Goal: Task Accomplishment & Management: Complete application form

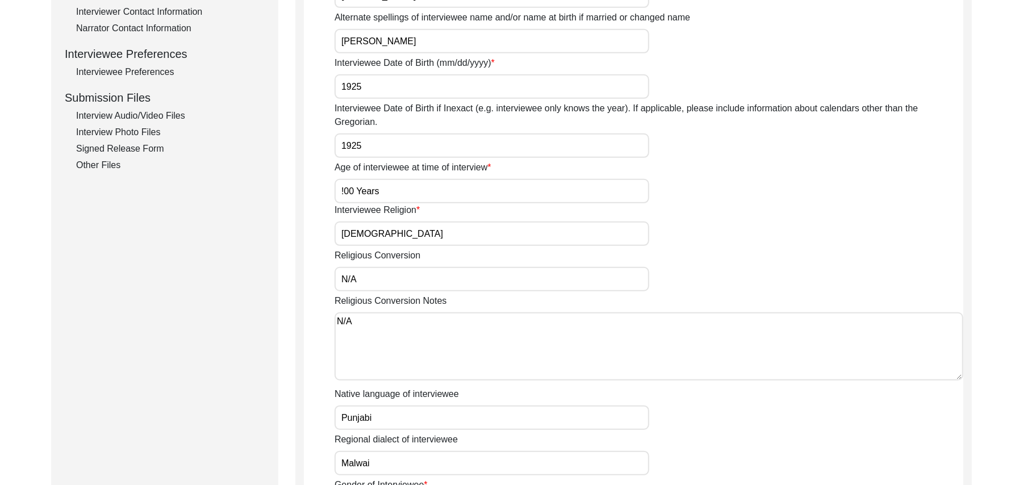
scroll to position [440, 0]
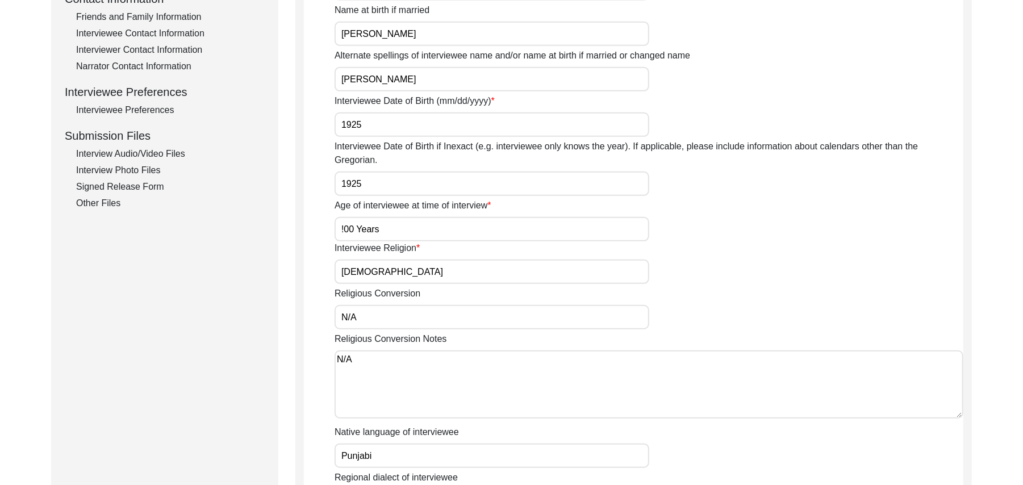
click at [179, 151] on div "Interview Audio/Video Files" at bounding box center [170, 154] width 189 height 14
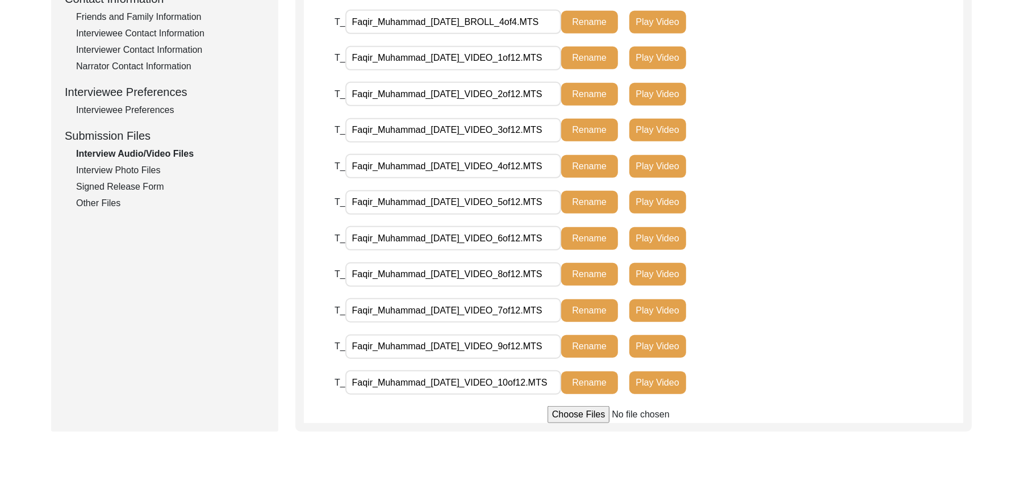
click at [578, 412] on input "file" at bounding box center [634, 414] width 172 height 17
click at [559, 414] on input "file" at bounding box center [634, 414] width 172 height 17
type input "C:\fakepath\Faqir_Muhammad_[DATE]_VIDEO_12of12.MTS"
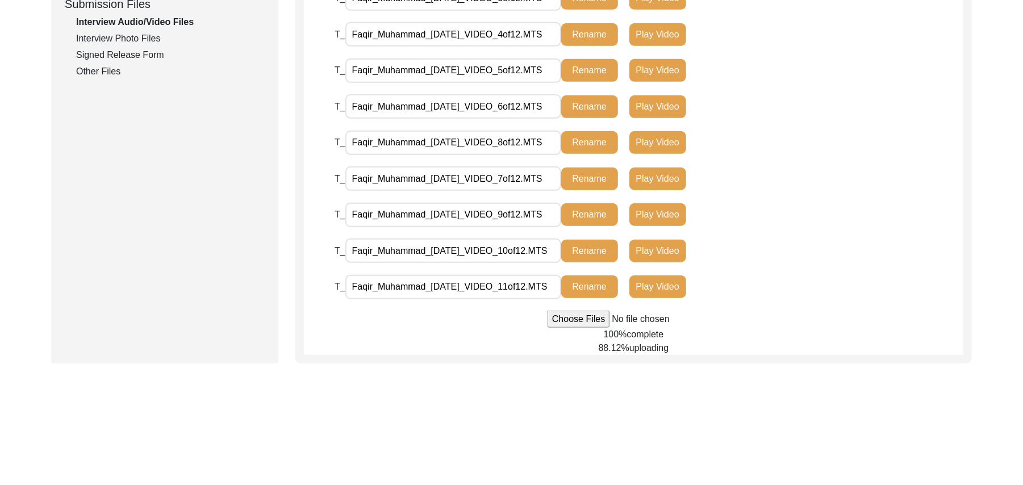
scroll to position [574, 0]
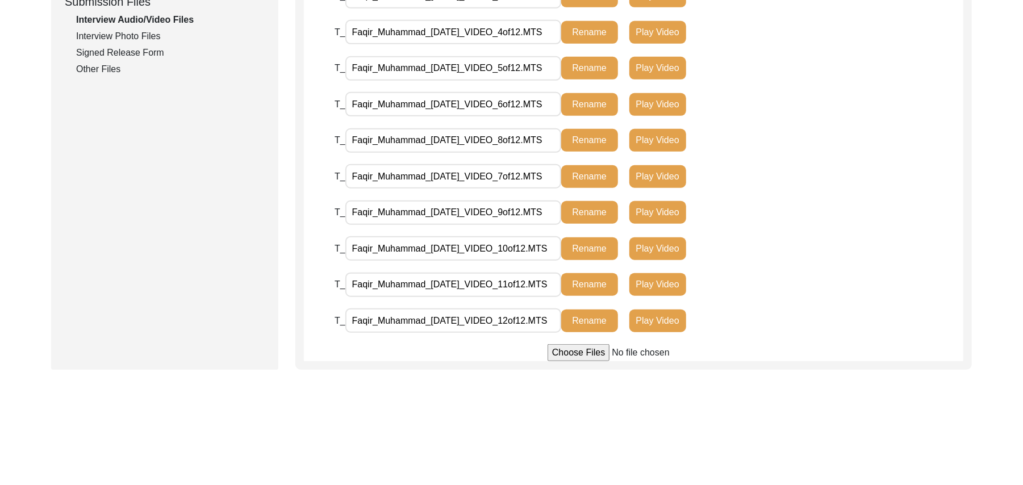
click at [148, 34] on div "Interview Photo Files" at bounding box center [170, 37] width 189 height 14
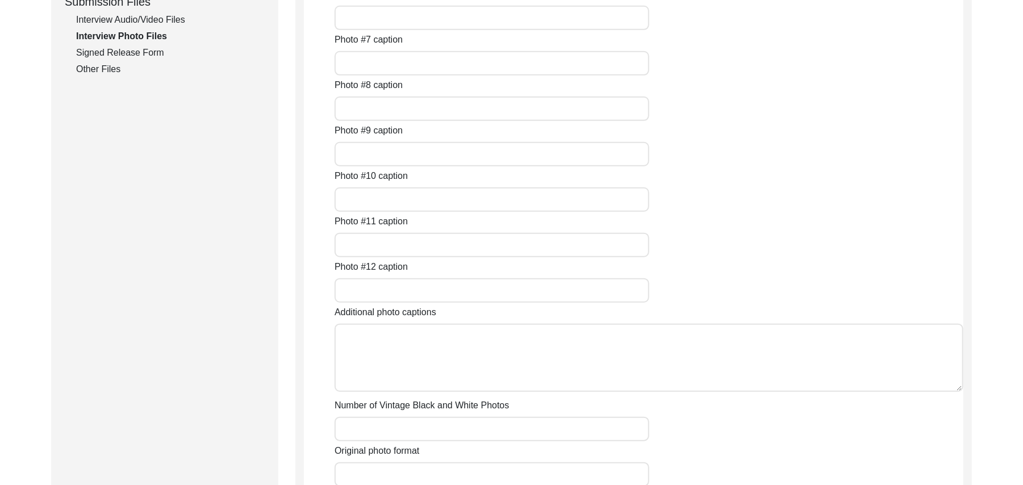
type input "[PERSON_NAME]"
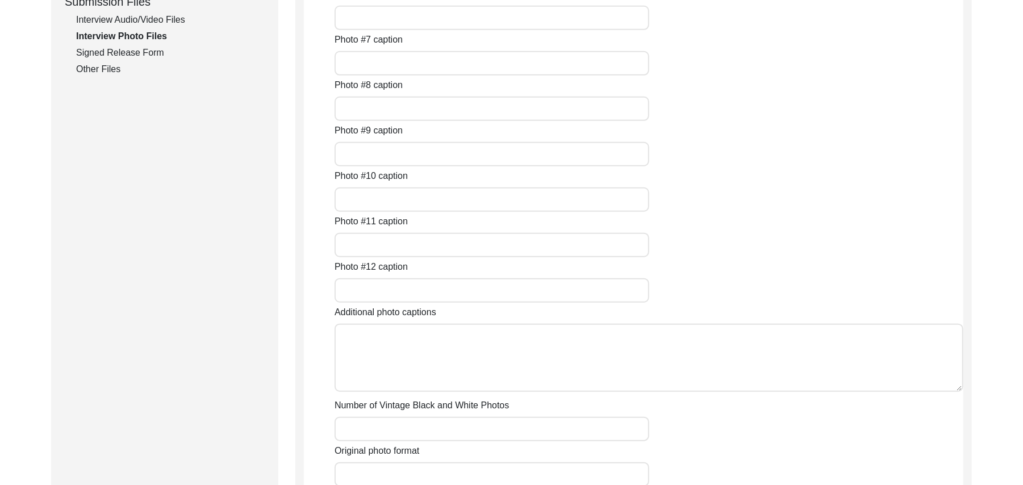
type input "N/A"
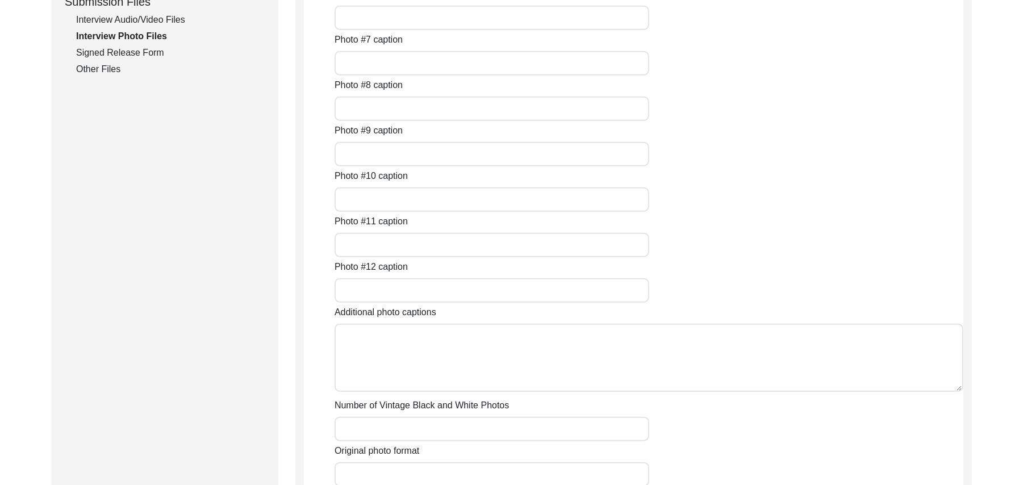
type input "N/A"
type textarea "N/A"
type input "N/A"
type input "JPG"
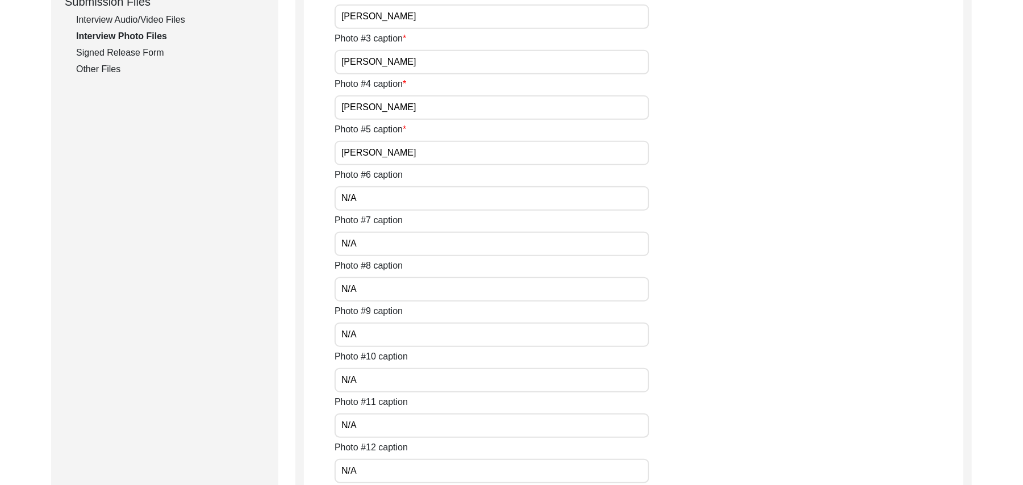
click at [148, 50] on div "Signed Release Form" at bounding box center [170, 53] width 189 height 14
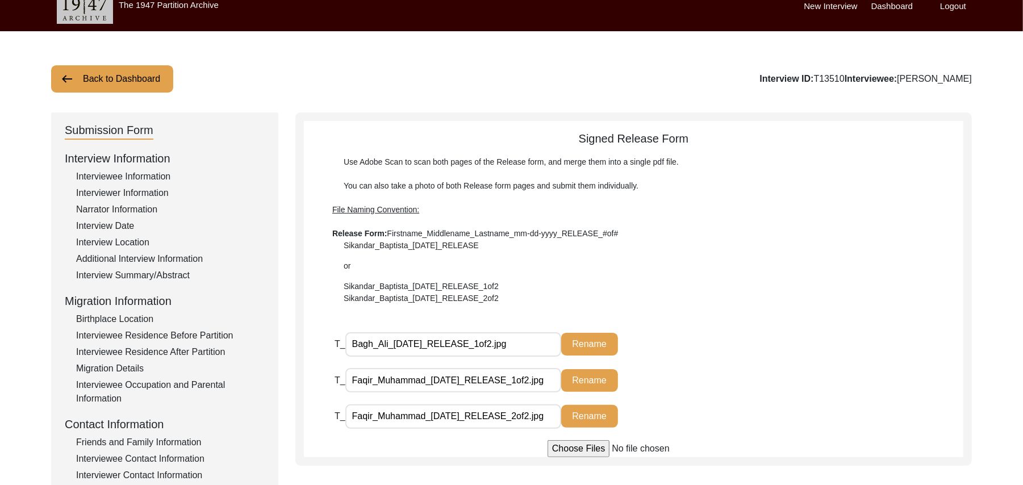
scroll to position [0, 0]
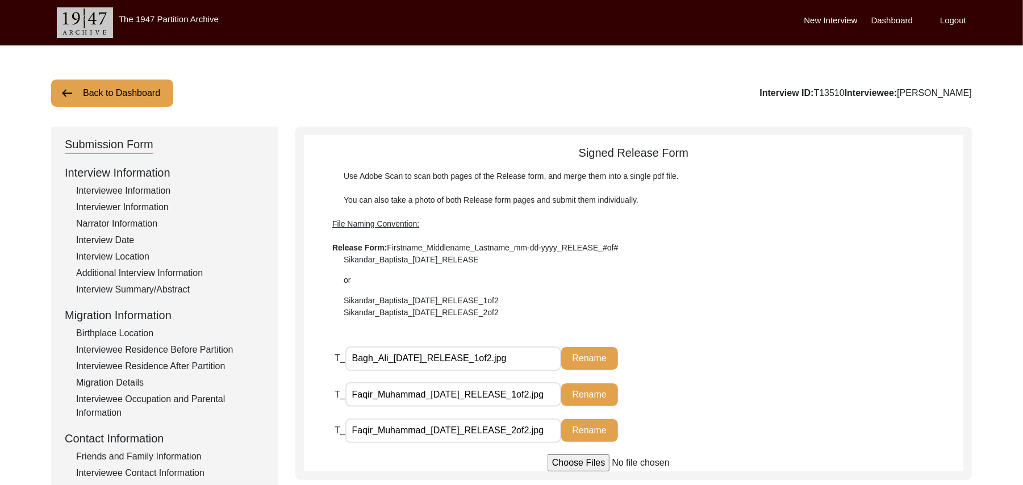
click at [141, 93] on button "Back to Dashboard" at bounding box center [112, 93] width 122 height 27
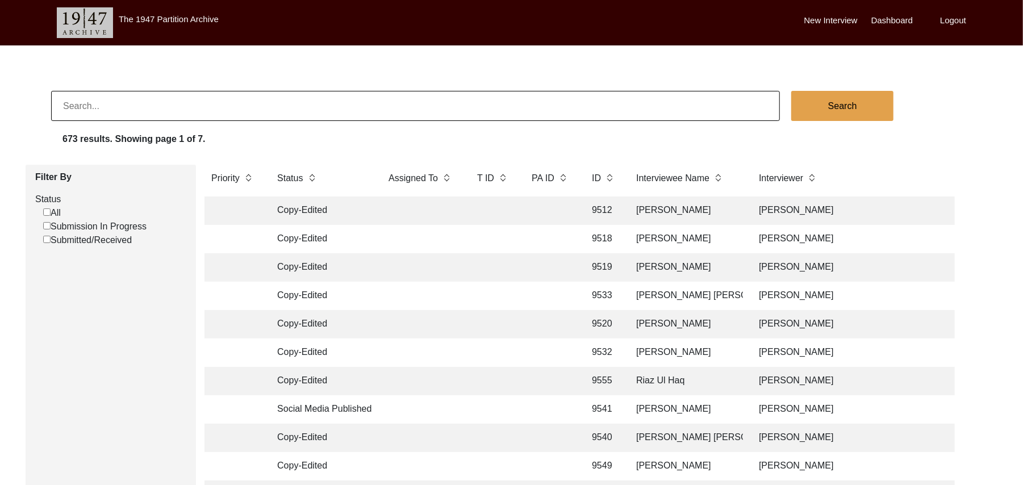
click at [46, 224] on input "Submission In Progress" at bounding box center [46, 225] width 7 height 7
checkbox input "false"
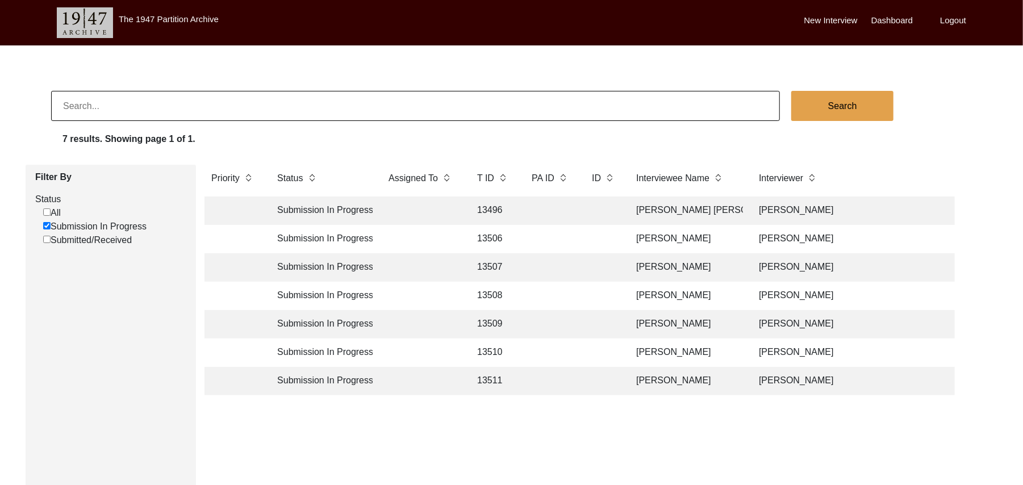
click at [485, 266] on td "13507" at bounding box center [492, 267] width 45 height 28
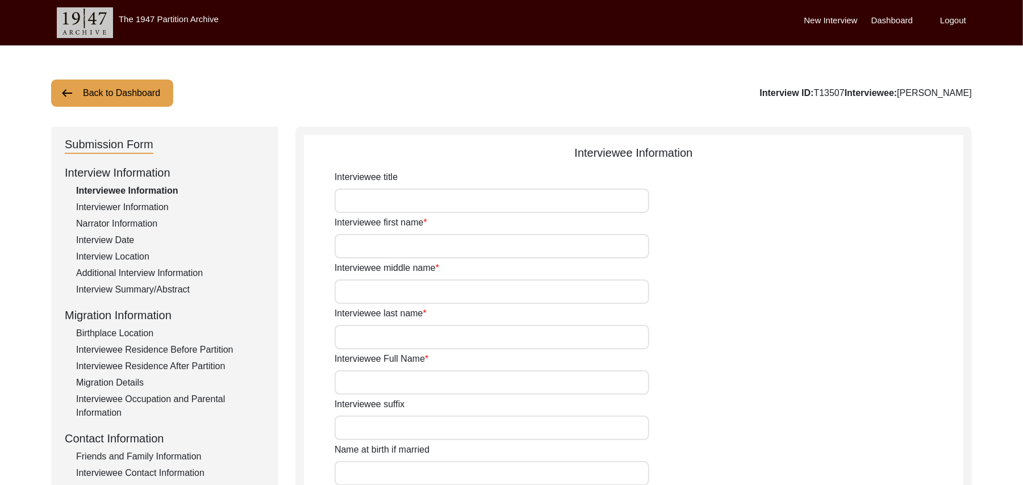
type input "Mr"
type input "[DEMOGRAPHIC_DATA]"
type input "Ramzan"
type input "N/A"
type input "[PERSON_NAME]"
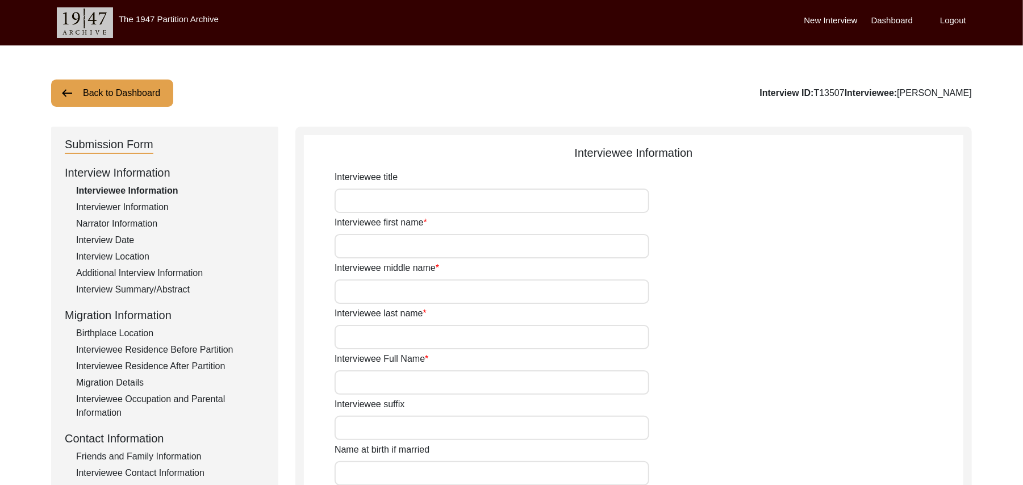
type input "N/A"
type input "[PERSON_NAME]"
type input "1935"
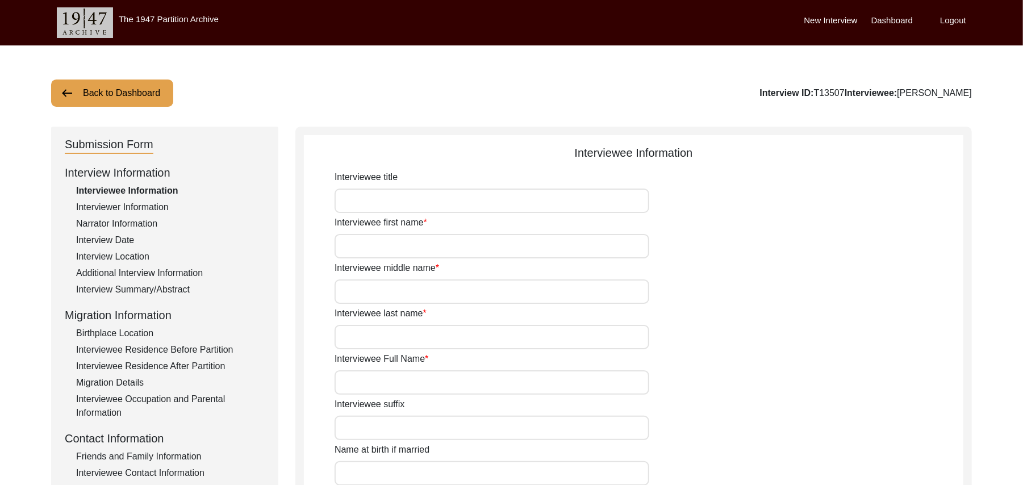
type input "90"
type input "[DEMOGRAPHIC_DATA]"
type input "N/A"
type textarea "N/A"
type input "Punjabi"
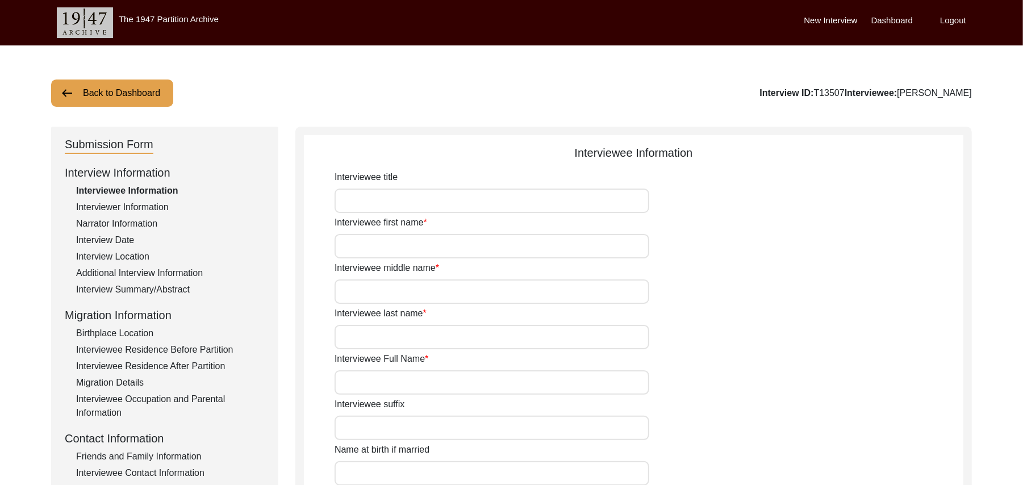
type input "Malwai"
type input "[DEMOGRAPHIC_DATA]"
type input "Jut"
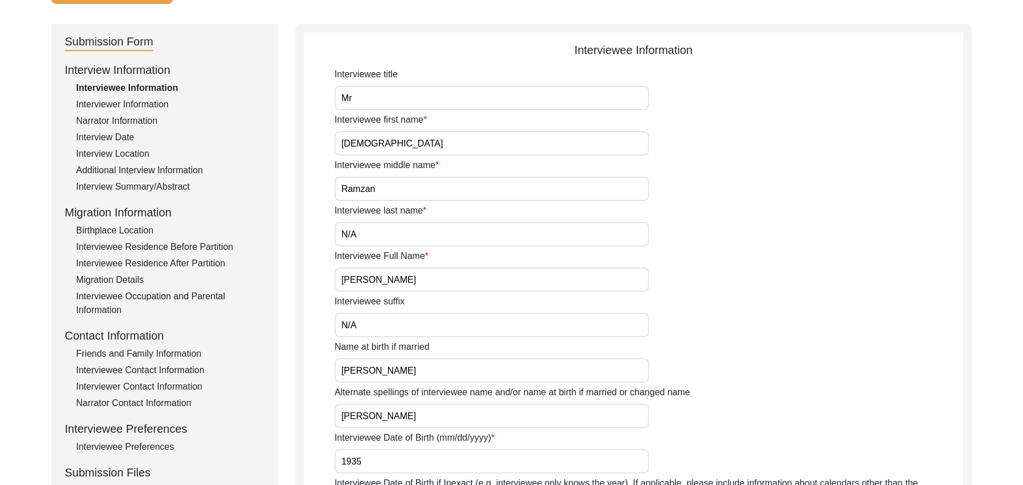
scroll to position [257, 0]
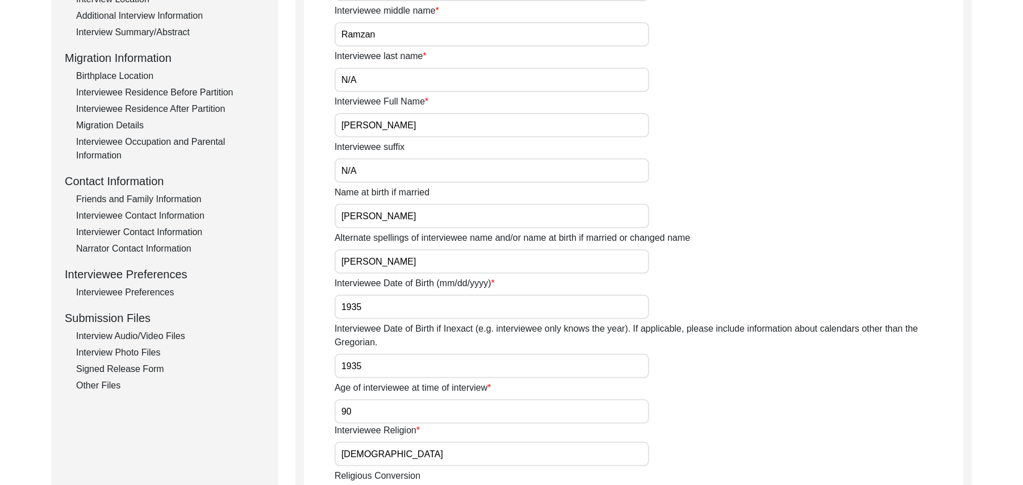
click at [166, 332] on div "Interview Audio/Video Files" at bounding box center [170, 336] width 189 height 14
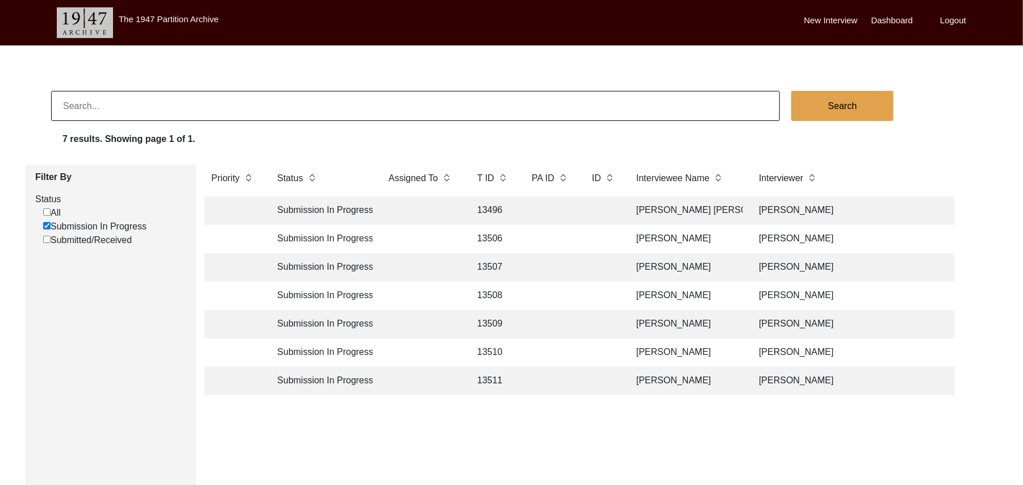
click at [498, 296] on td "13508" at bounding box center [492, 296] width 45 height 28
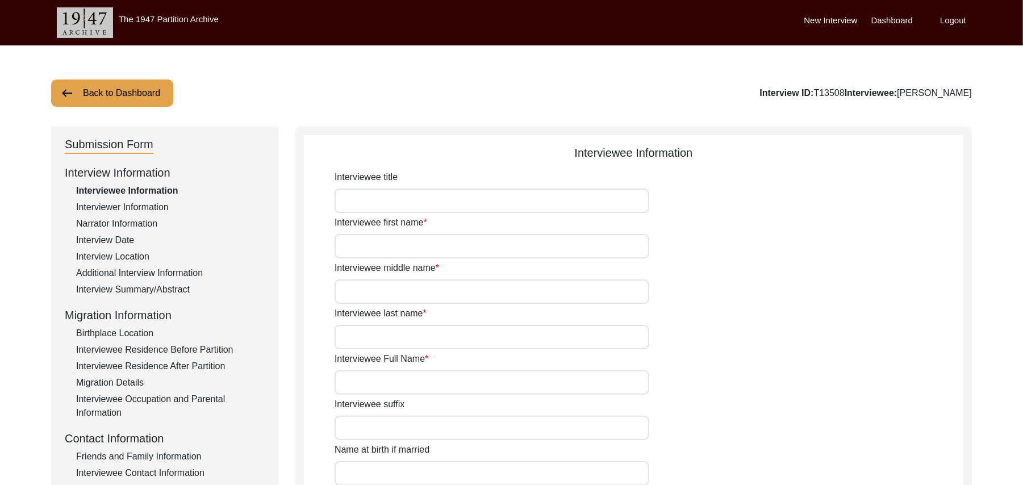
type input "Mr"
type input "[DEMOGRAPHIC_DATA]"
type input "[PERSON_NAME]"
type input "N/A"
type input "[PERSON_NAME]"
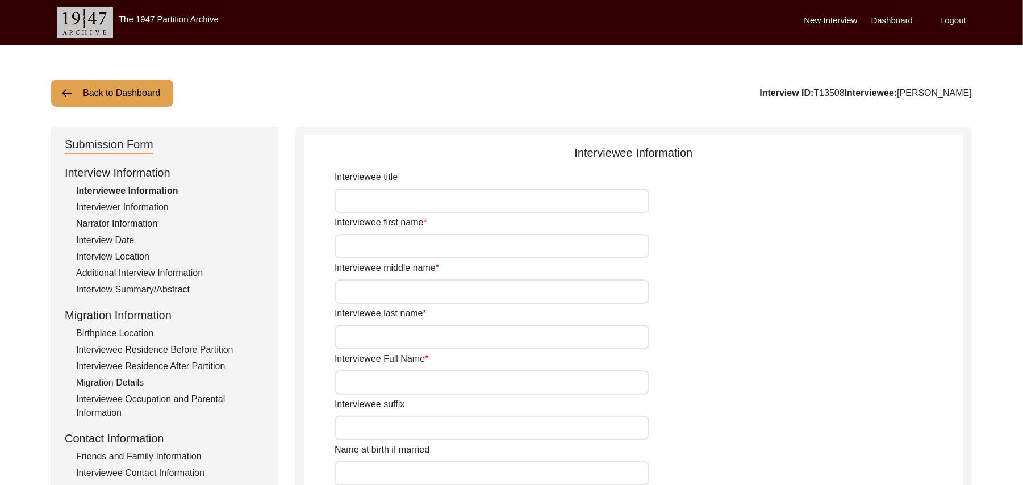
type input "N/A"
type input "[PERSON_NAME]"
type input "1935"
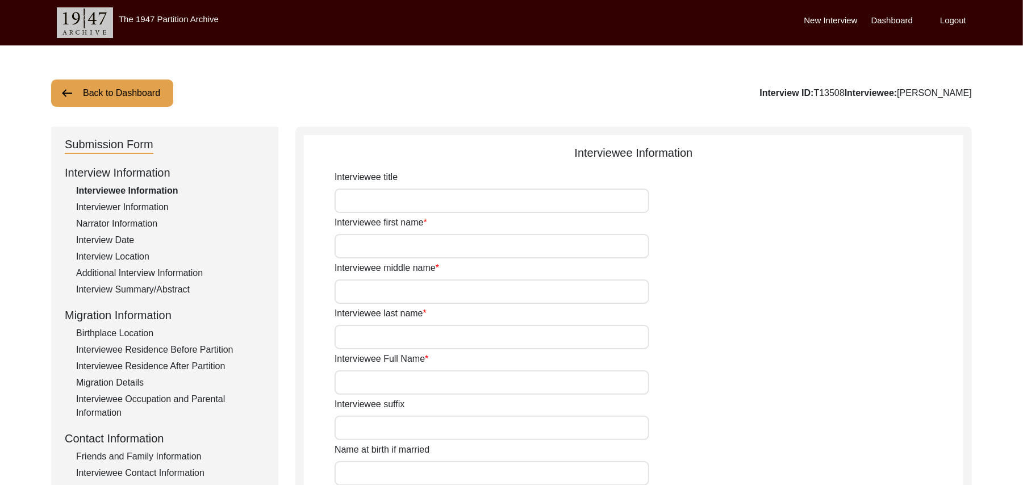
type input "90 Years"
type input "[DEMOGRAPHIC_DATA]"
type input "N/A"
type textarea "N/A"
type input "Punjabi"
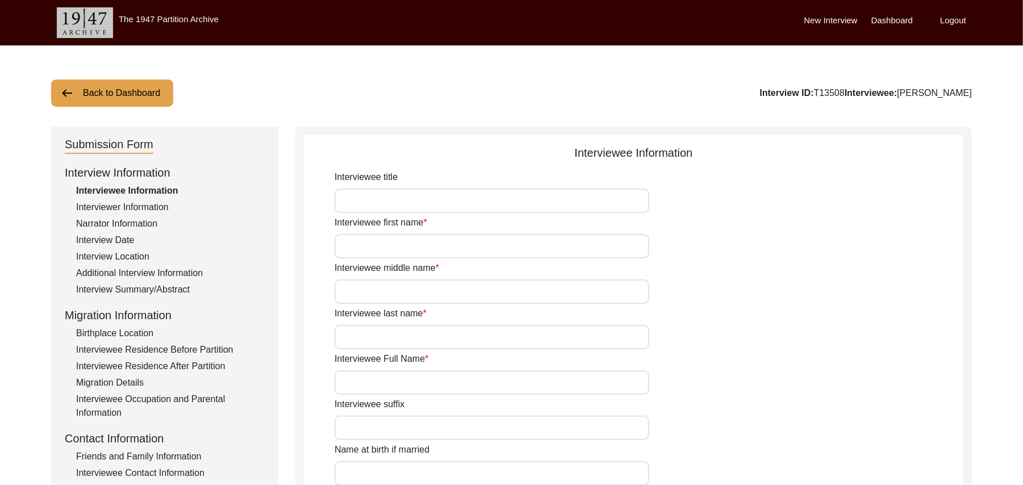
type input "Malwai"
type input "[DEMOGRAPHIC_DATA]"
type input "Jut"
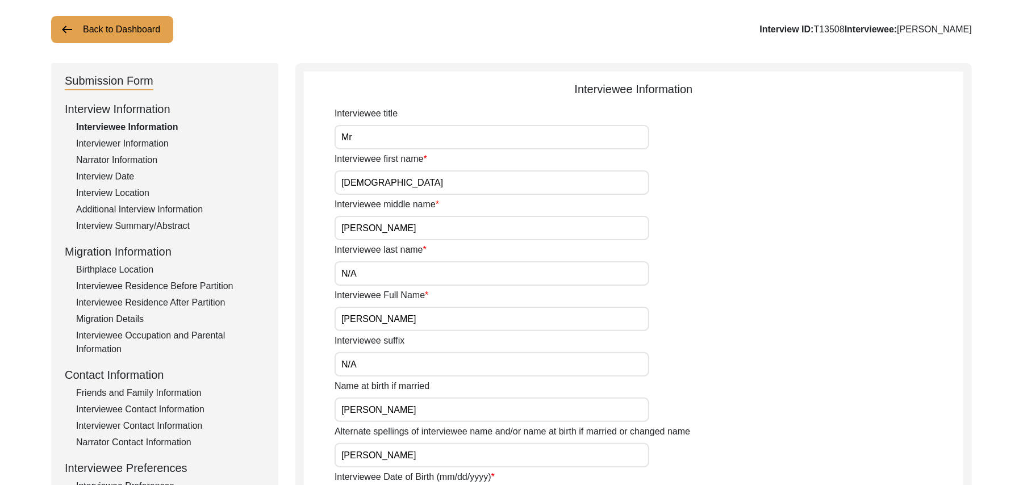
scroll to position [278, 0]
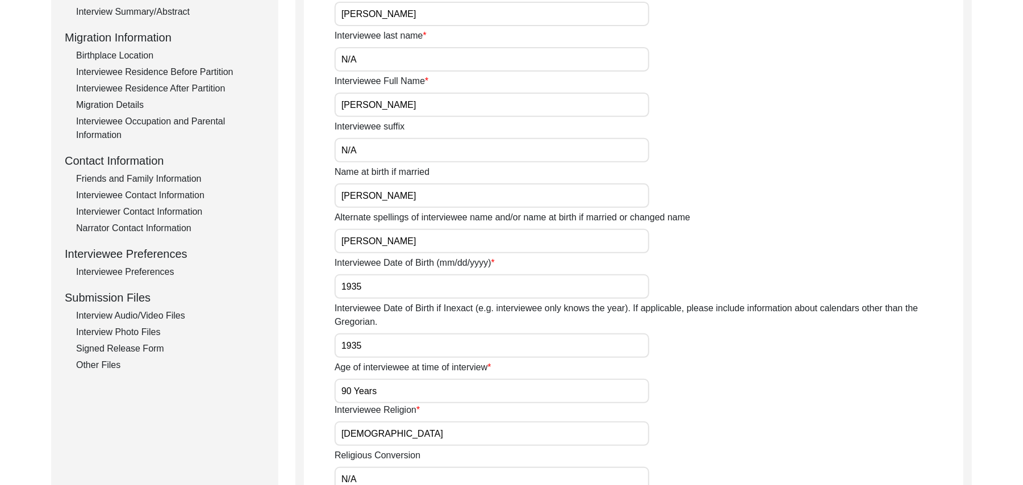
click at [176, 312] on div "Interview Audio/Video Files" at bounding box center [170, 316] width 189 height 14
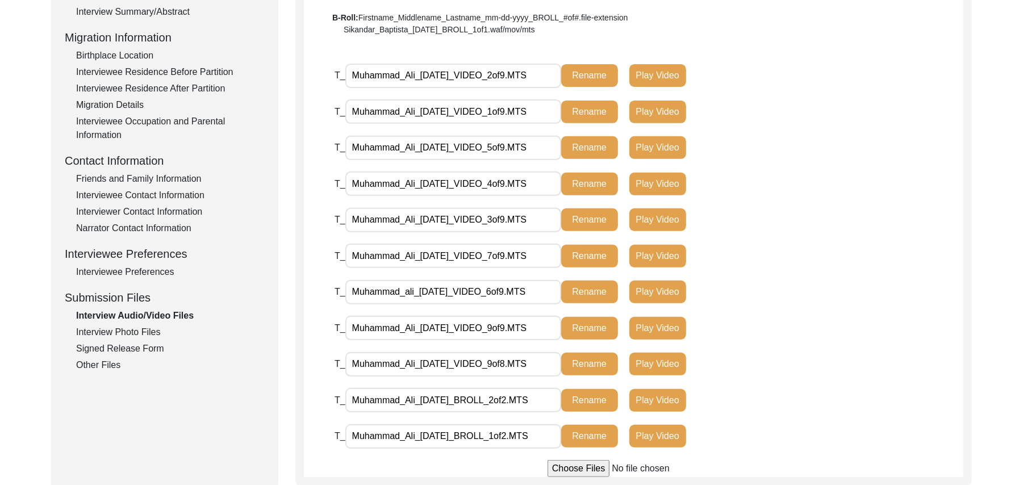
click at [509, 364] on input "Muhammad_Ali_[DATE]_VIDEO_9of8.MTS" at bounding box center [453, 364] width 216 height 24
click at [521, 362] on input "Muhammad_Ali_[DATE]_VIDEO_8of8.MTS" at bounding box center [453, 364] width 216 height 24
type input "Muhammad_Ali_[DATE]_VIDEO_8of9.MTS"
click at [585, 364] on button "Rename" at bounding box center [589, 364] width 57 height 23
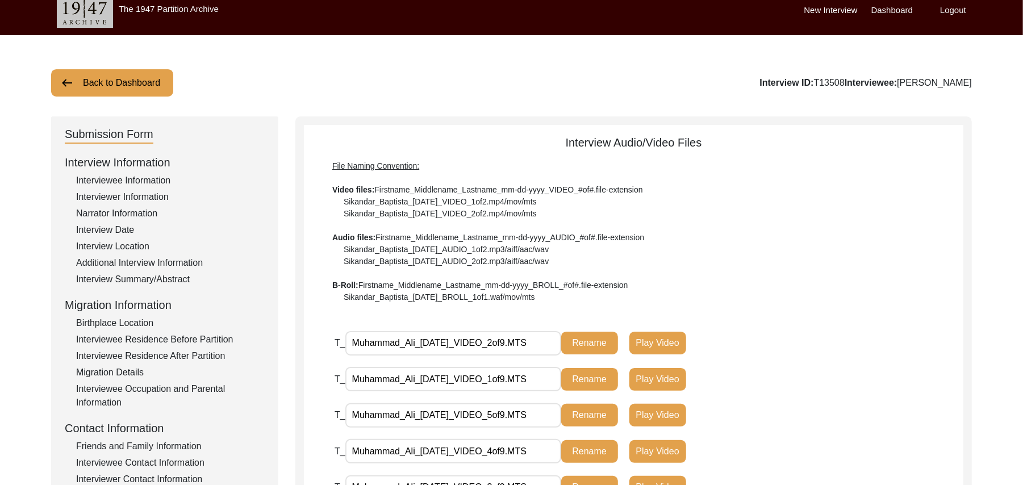
scroll to position [0, 0]
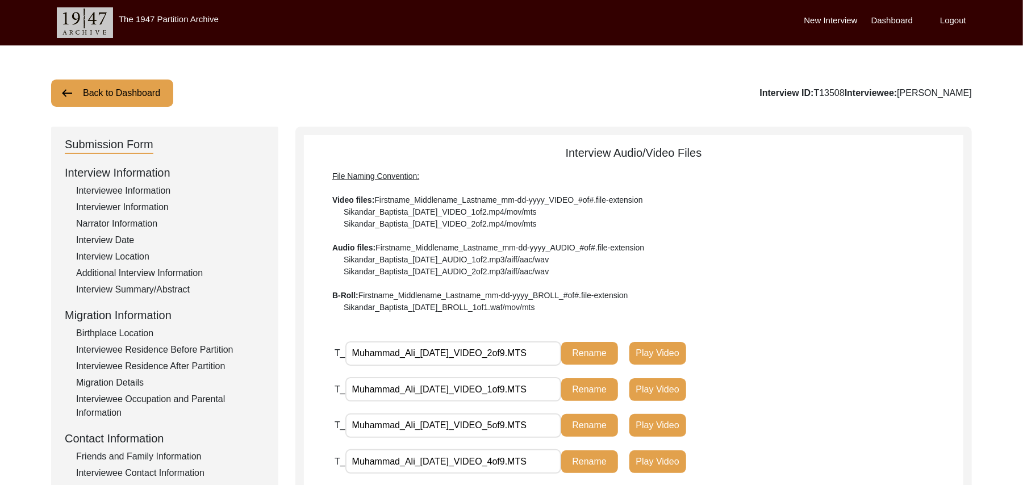
click at [145, 91] on button "Back to Dashboard" at bounding box center [112, 93] width 122 height 27
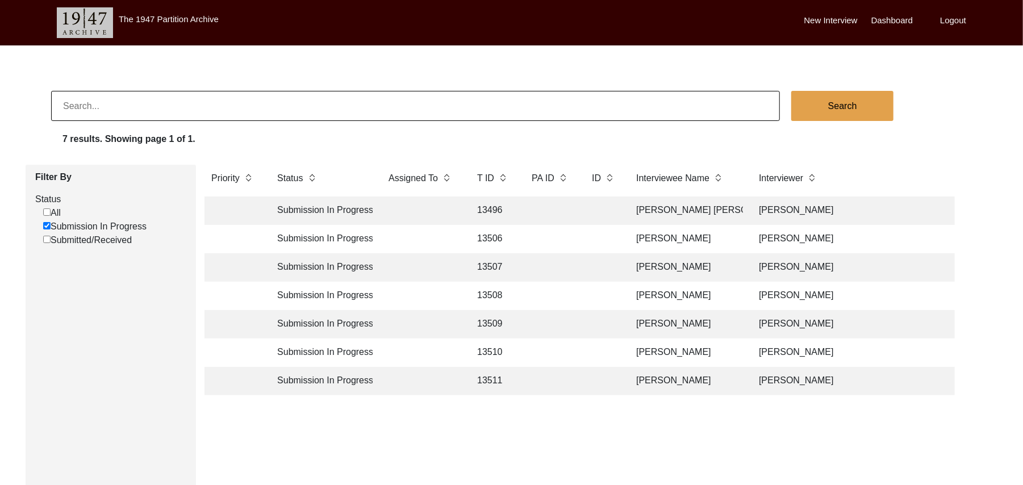
click at [495, 323] on td "13509" at bounding box center [492, 324] width 45 height 28
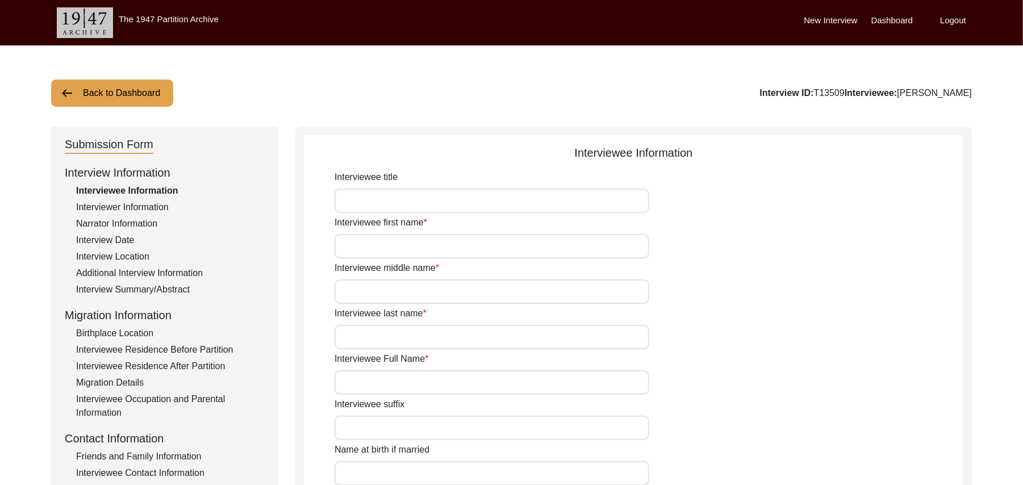
type input "Mr"
type input "[DEMOGRAPHIC_DATA]"
type input "Iqbal"
type input "N/A"
type input "[PERSON_NAME]"
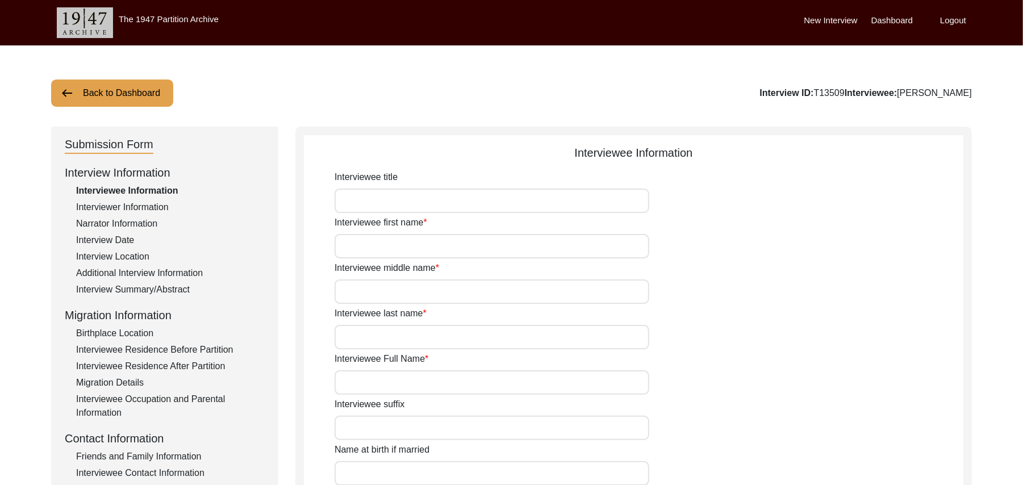
type input "N/A"
type input "[PERSON_NAME]"
type input "add"
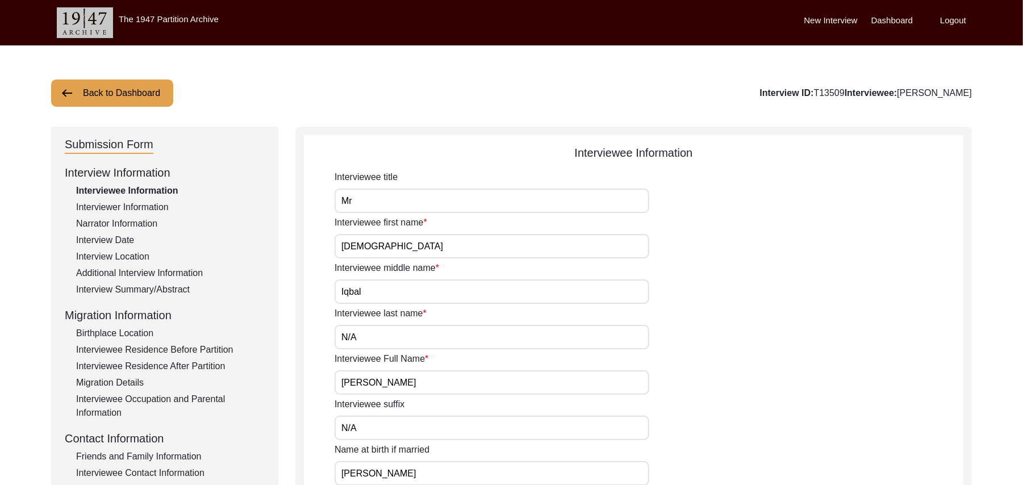
type input "aa"
type input "[DEMOGRAPHIC_DATA]"
type input "N/A"
type textarea "N/A"
type input "Punjabi"
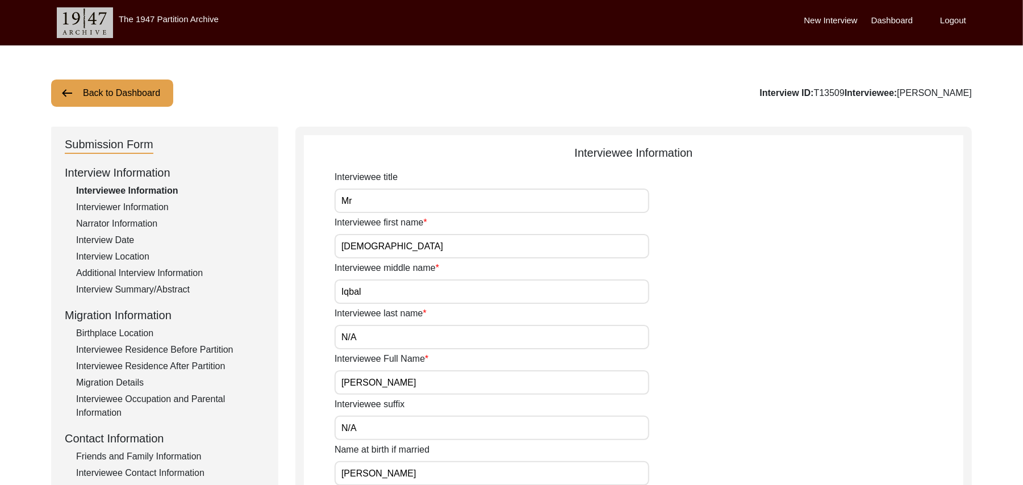
type input "Malwai"
type input "[DEMOGRAPHIC_DATA]"
type input "Jut"
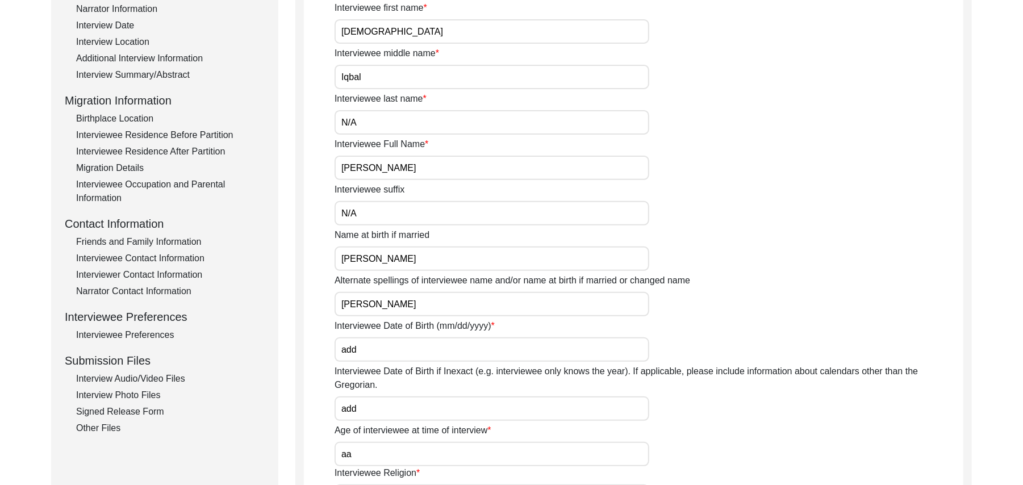
scroll to position [295, 0]
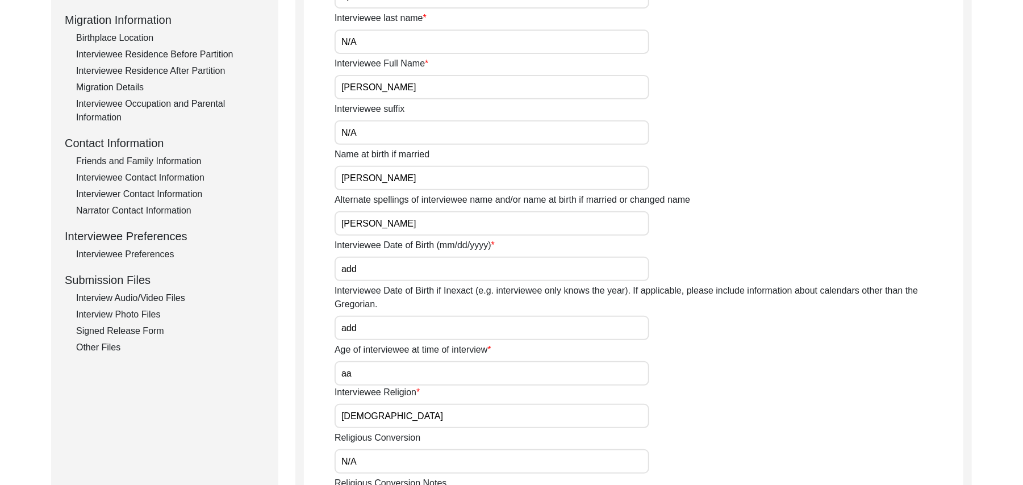
click at [162, 297] on div "Interview Audio/Video Files" at bounding box center [170, 298] width 189 height 14
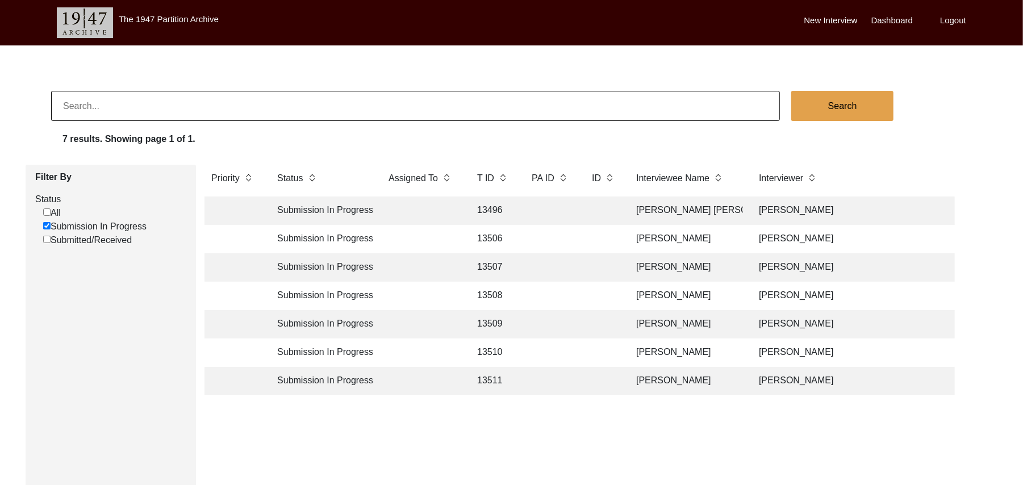
click at [491, 378] on td "13511" at bounding box center [492, 381] width 45 height 28
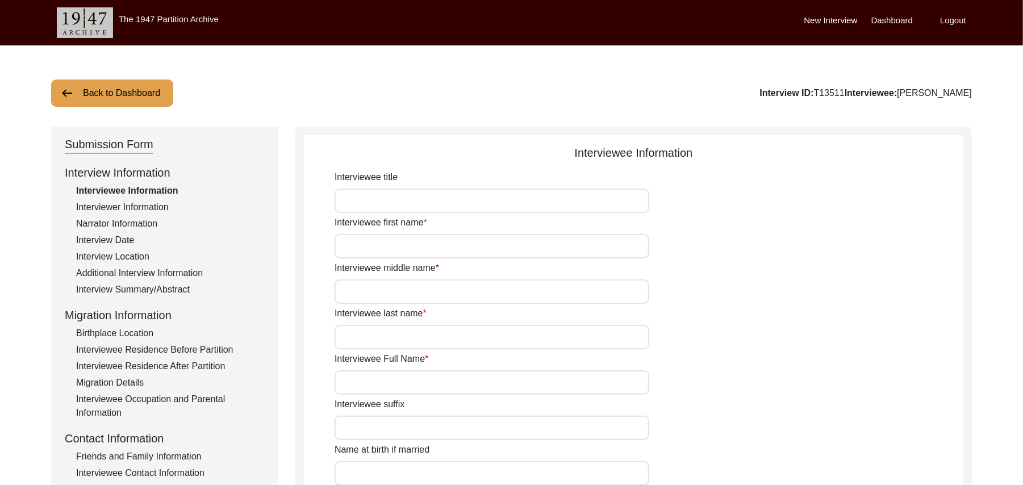
type input "Mr"
type input "Bagh"
type input "[PERSON_NAME]"
type input "N/A"
type input "[PERSON_NAME]"
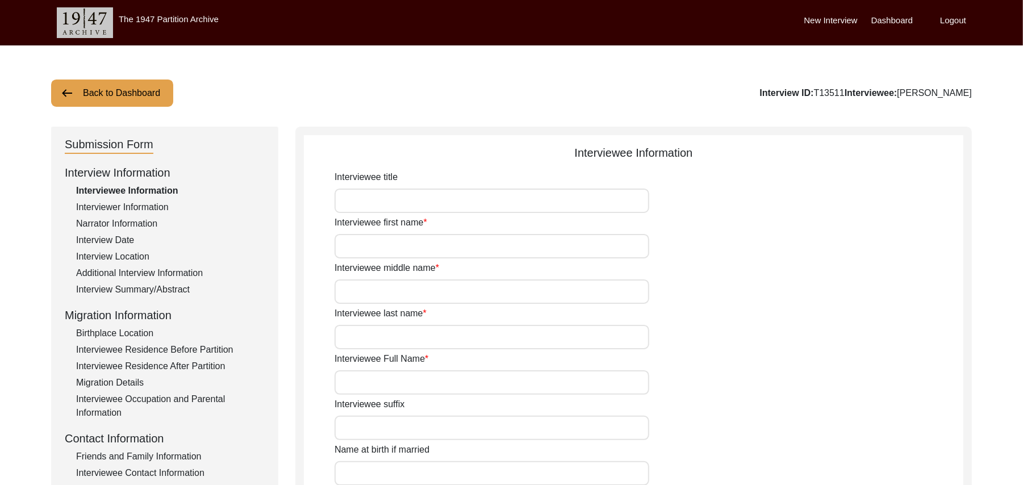
type input "N/A"
type input "[PERSON_NAME]"
type input "1937"
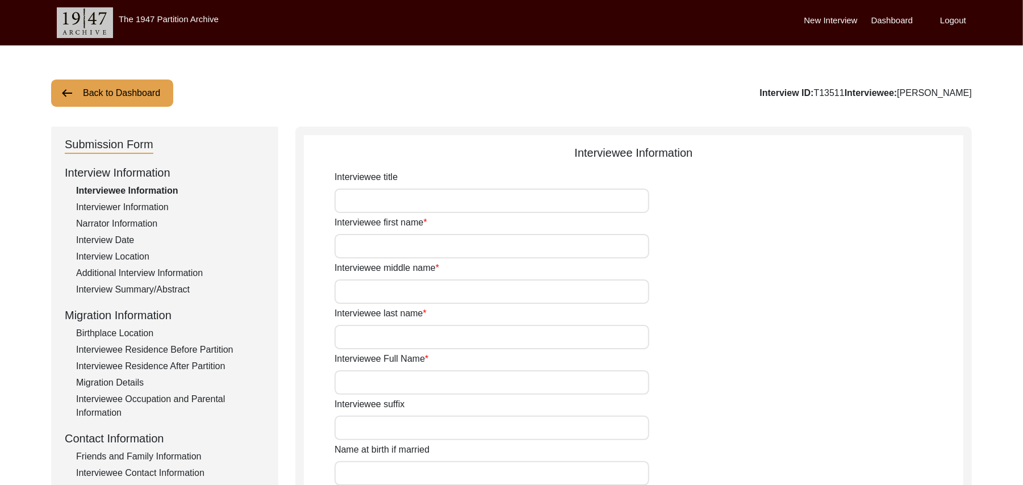
type input "88 Years"
type input "[DEMOGRAPHIC_DATA]"
type input "N/A"
type textarea "N/A"
type input "Punjabi"
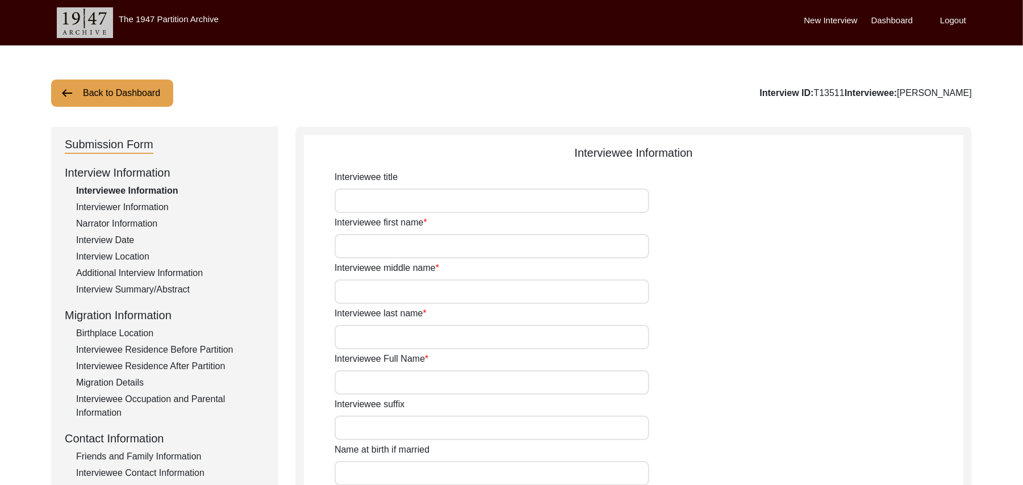
type input "Malwai"
type input "[DEMOGRAPHIC_DATA]"
type input "Jut"
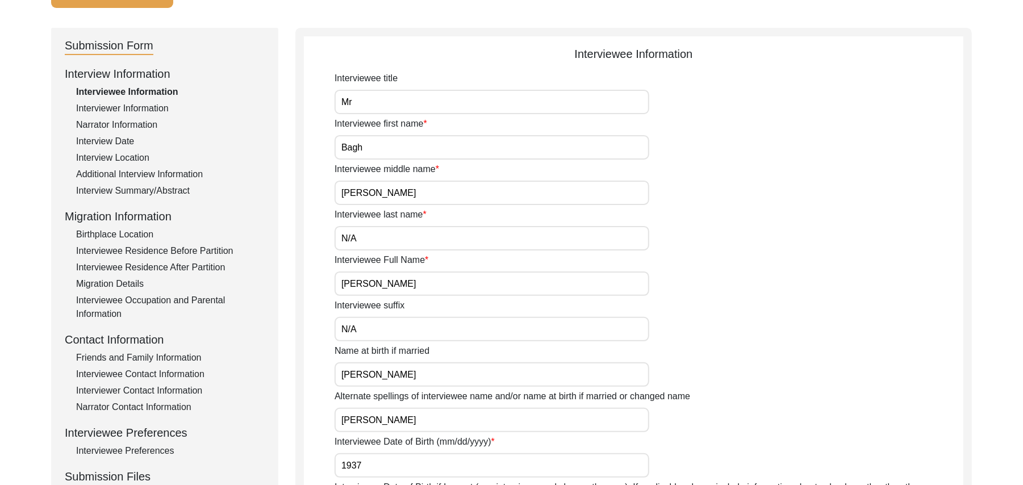
scroll to position [339, 0]
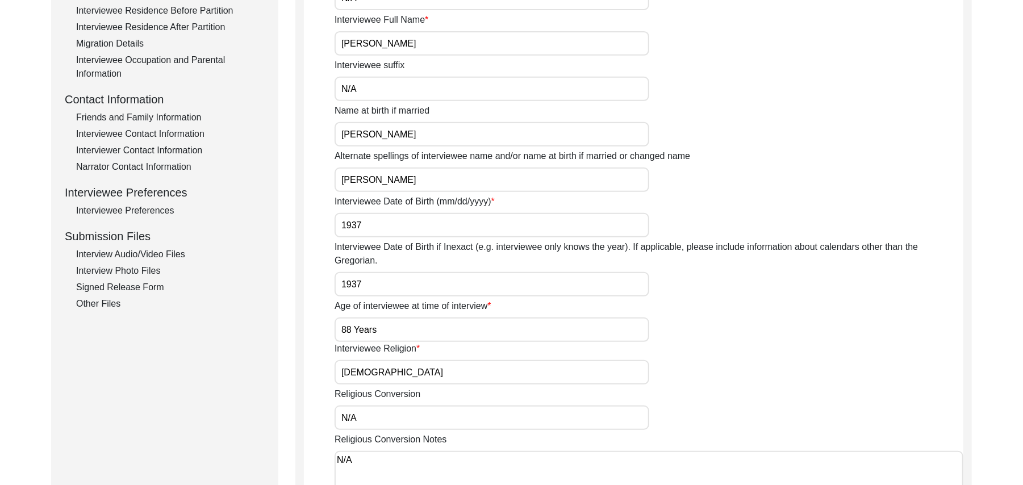
click at [168, 252] on div "Interview Audio/Video Files" at bounding box center [170, 255] width 189 height 14
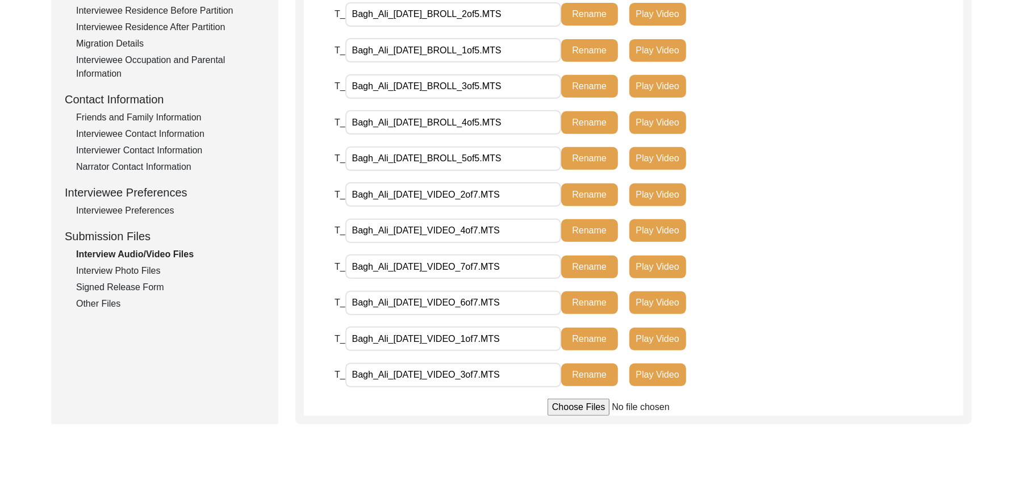
click at [580, 407] on input "file" at bounding box center [634, 407] width 172 height 17
type input "C:\fakepath\Bagh_Ali_[DATE]_VIDEO_6of7.MTS"
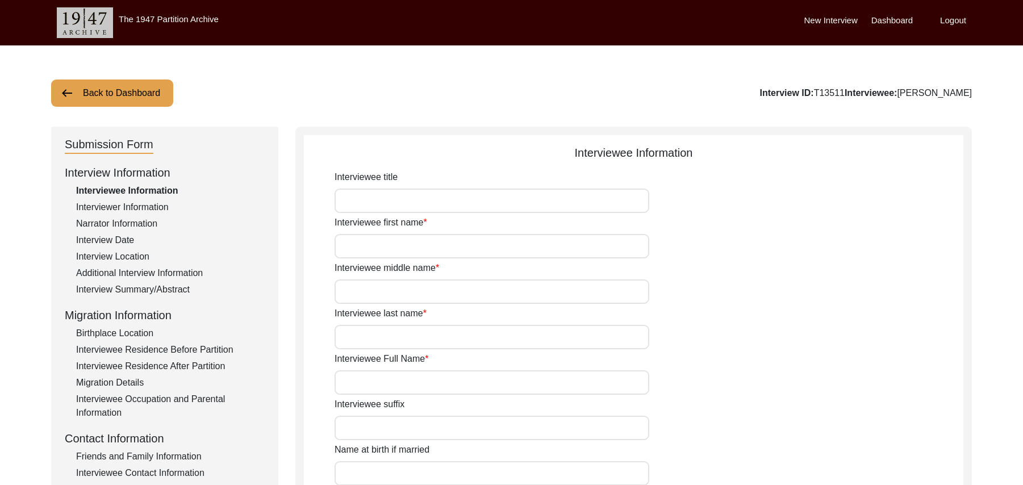
scroll to position [339, 0]
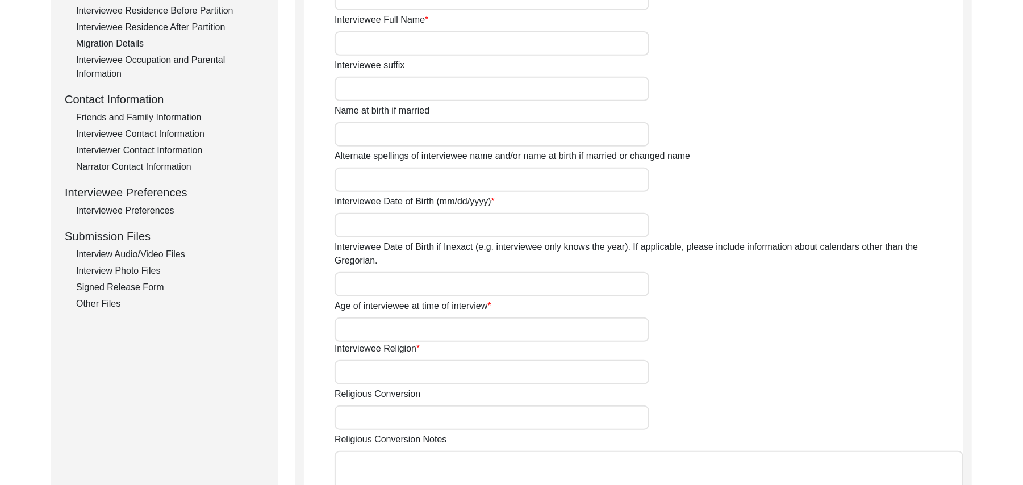
type input "Mr"
type input "Bagh"
type input "[PERSON_NAME]"
type input "N/A"
type input "[PERSON_NAME]"
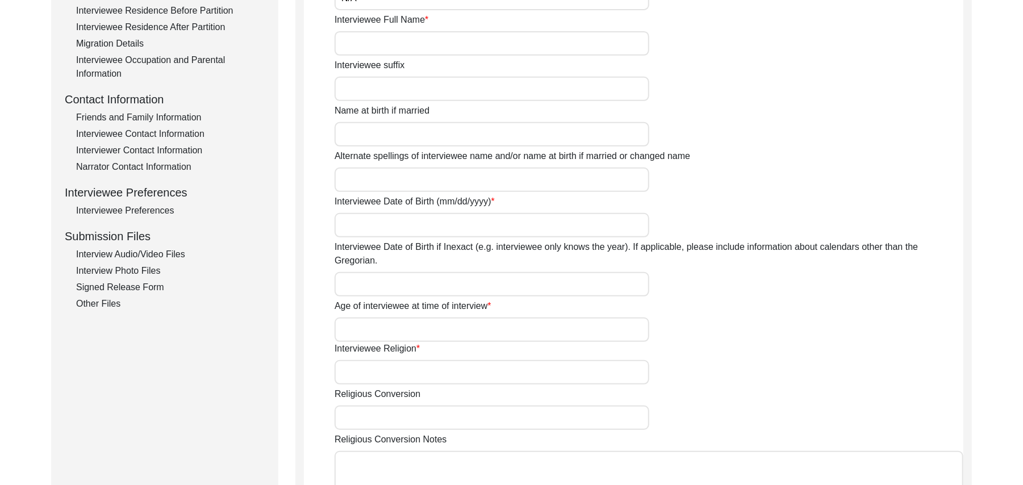
type input "N/A"
type input "[PERSON_NAME]"
type input "1937"
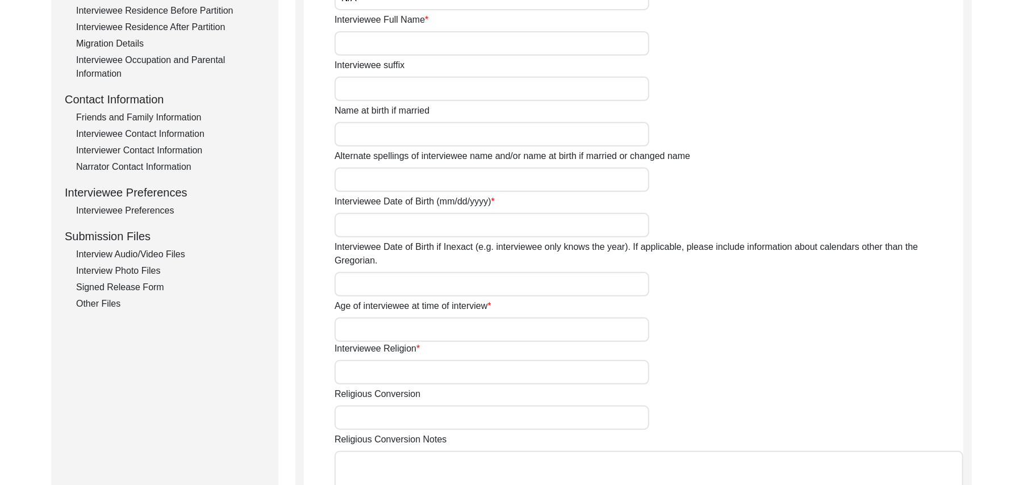
type input "88 Years"
type input "[DEMOGRAPHIC_DATA]"
type input "N/A"
type textarea "N/A"
type input "Punjabi"
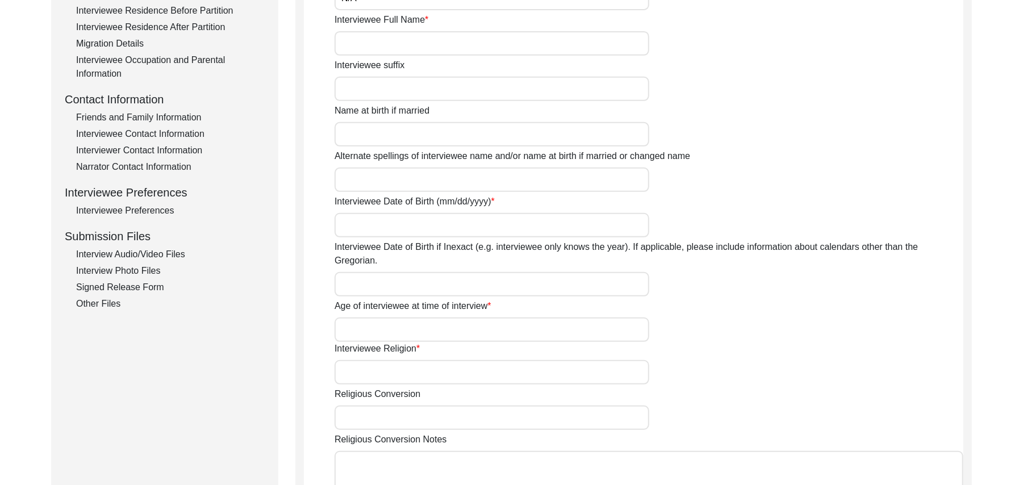
type input "Malwai"
type input "[DEMOGRAPHIC_DATA]"
type input "Jut"
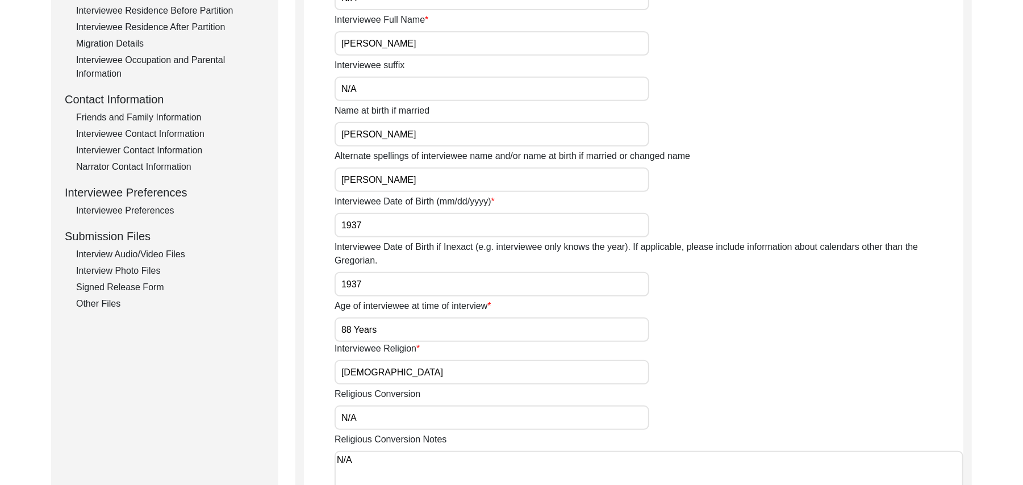
click at [160, 253] on div "Interview Audio/Video Files" at bounding box center [170, 255] width 189 height 14
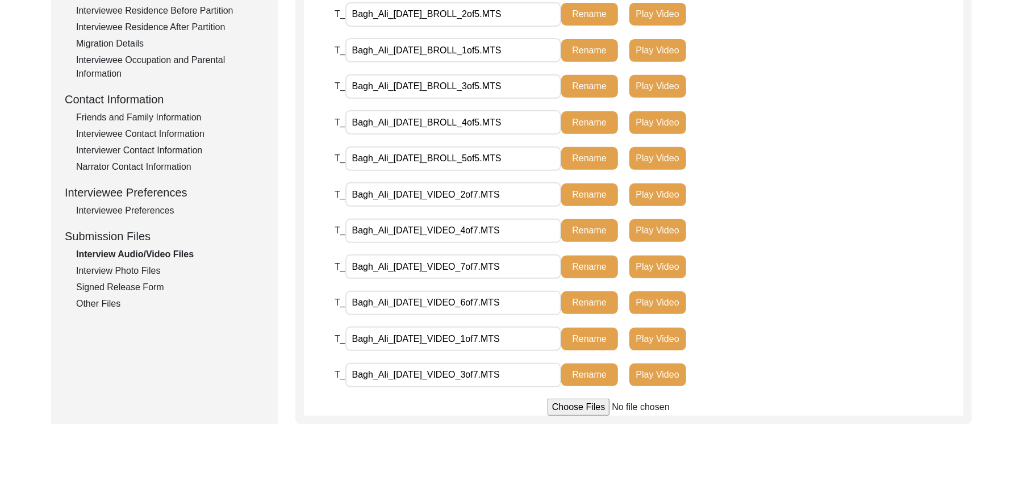
click at [558, 403] on input "file" at bounding box center [634, 407] width 172 height 17
type input "C:\fakepath\Bagh_Ali_09-19-2025_VIDEO_5of7.MTS"
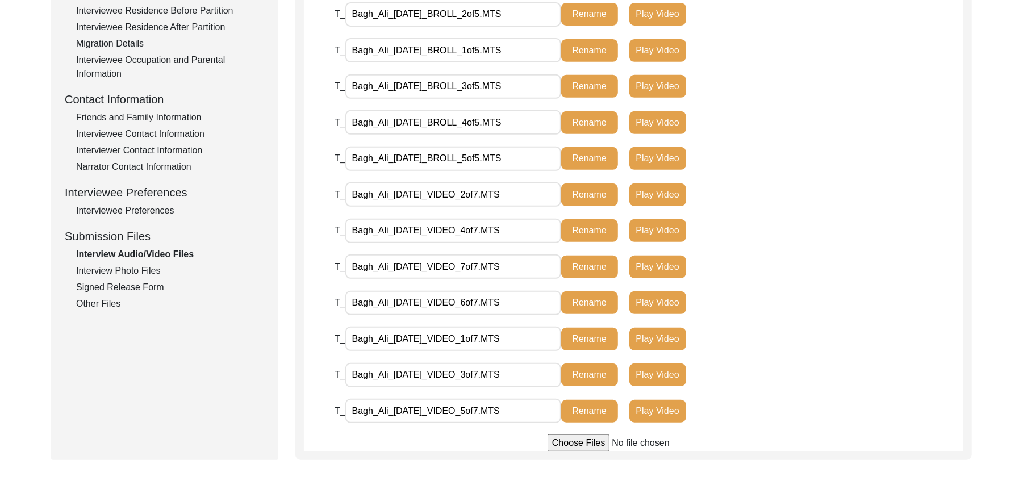
click at [403, 410] on input "Bagh_Ali_09-19-2025_VIDEO_5of7.MTS" at bounding box center [453, 411] width 216 height 24
type input "Bagh_Ali_08-19-2025_VIDEO_5of7.MTS"
click at [585, 410] on button "Rename" at bounding box center [589, 411] width 57 height 23
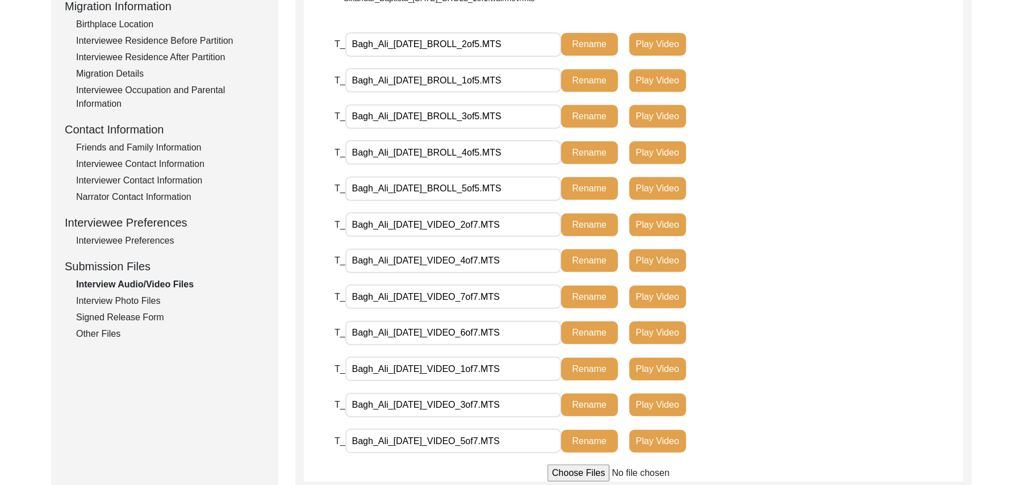
scroll to position [278, 0]
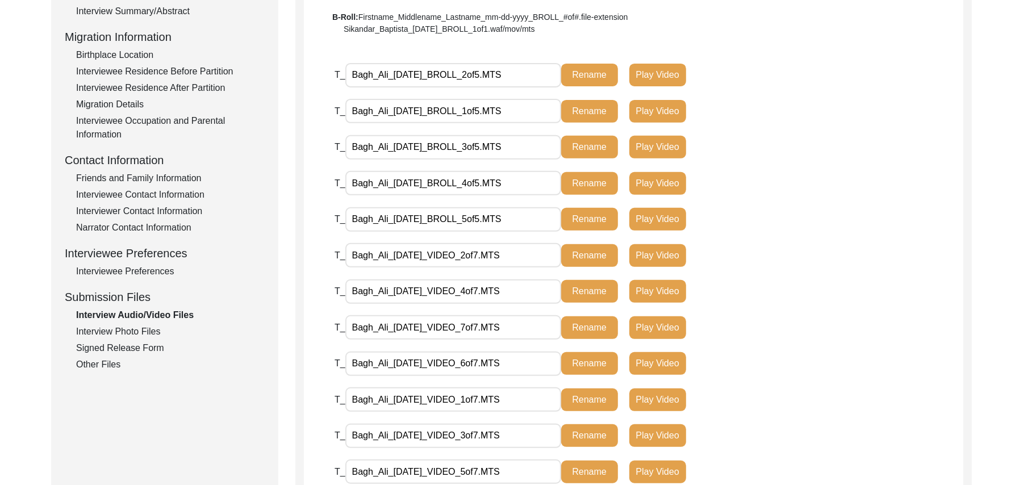
click at [152, 328] on div "Interview Photo Files" at bounding box center [170, 332] width 189 height 14
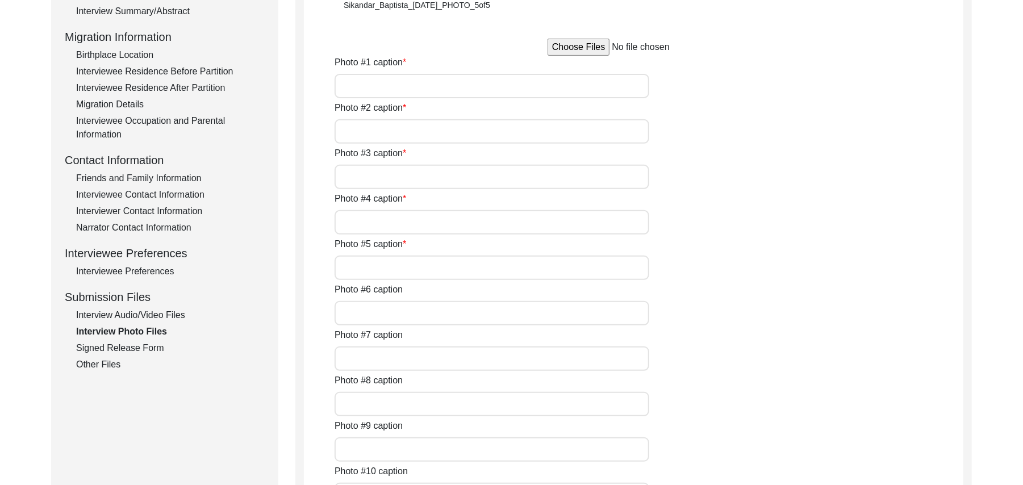
type input "[PERSON_NAME]"
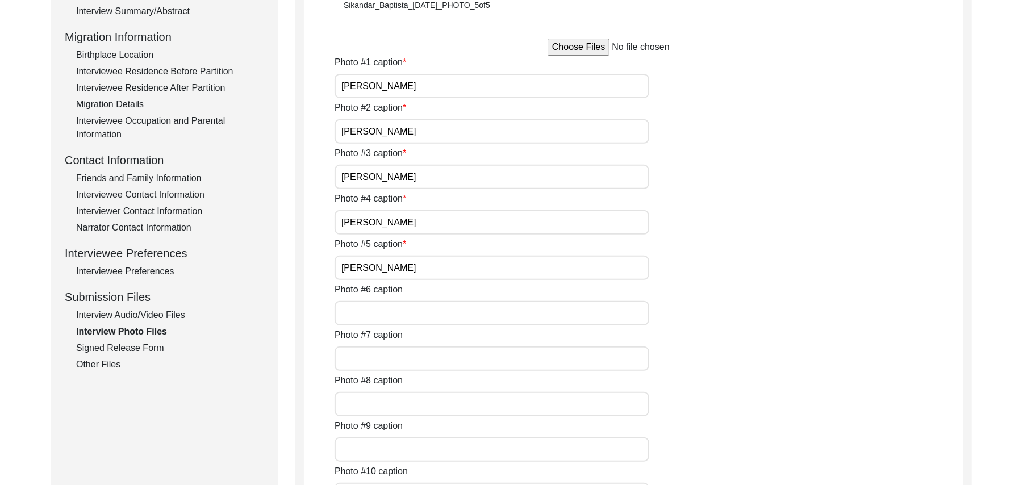
type input "N/A"
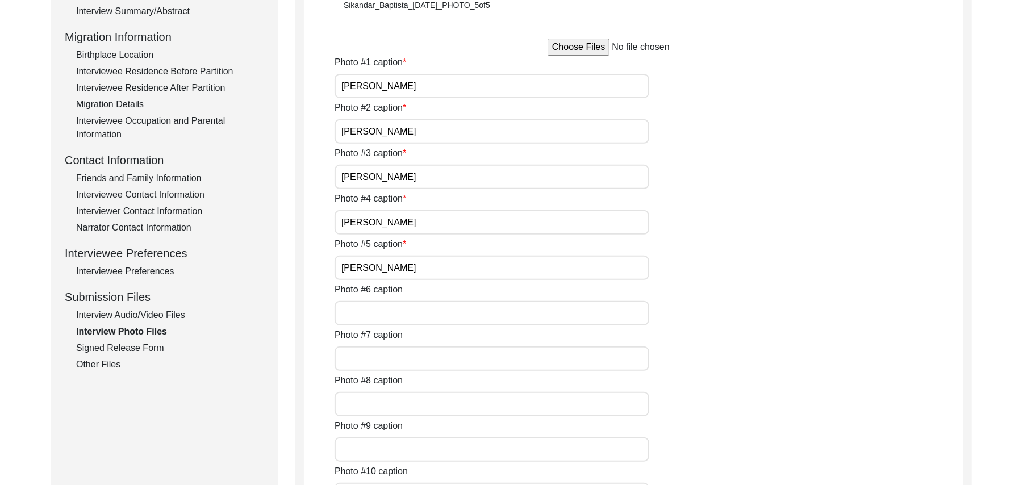
type input "N/A"
type textarea "N/A"
type input "N/A"
type input "JPG"
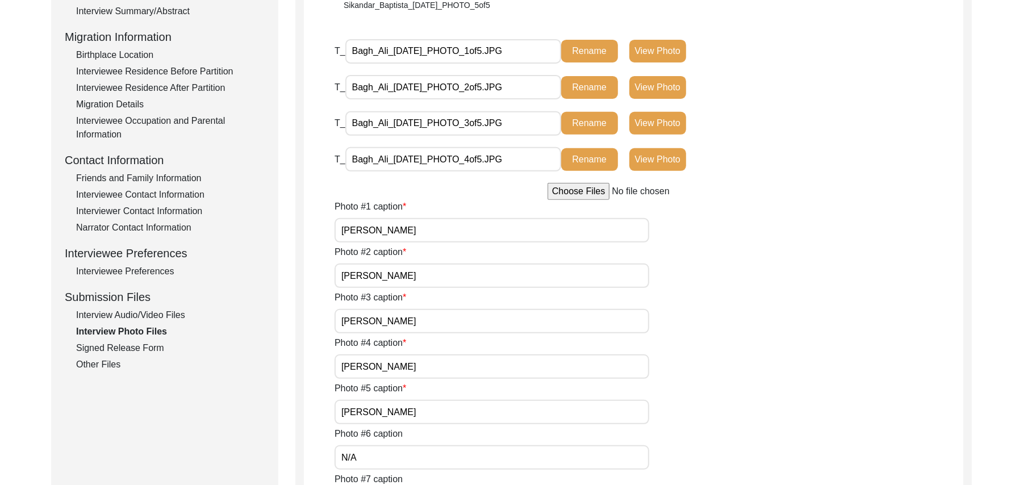
click at [152, 346] on div "Signed Release Form" at bounding box center [170, 348] width 189 height 14
